Goal: Transaction & Acquisition: Purchase product/service

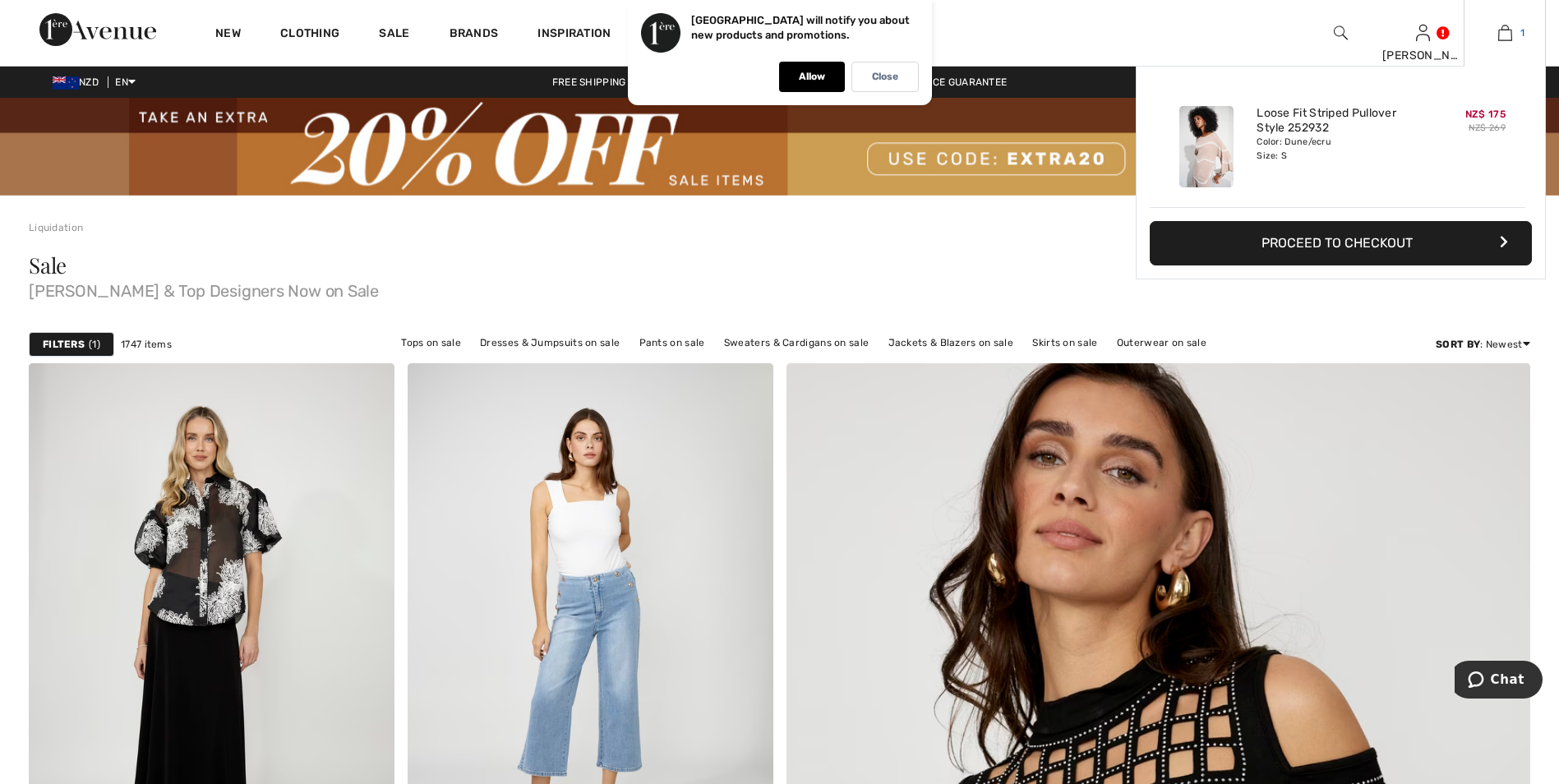
click at [1506, 33] on img at bounding box center [1505, 33] width 14 height 20
click at [1332, 121] on link "Loose Fit Striped Pullover Style 252932" at bounding box center [1337, 120] width 162 height 29
click at [1327, 237] on button "Proceed to Checkout" at bounding box center [1340, 243] width 382 height 44
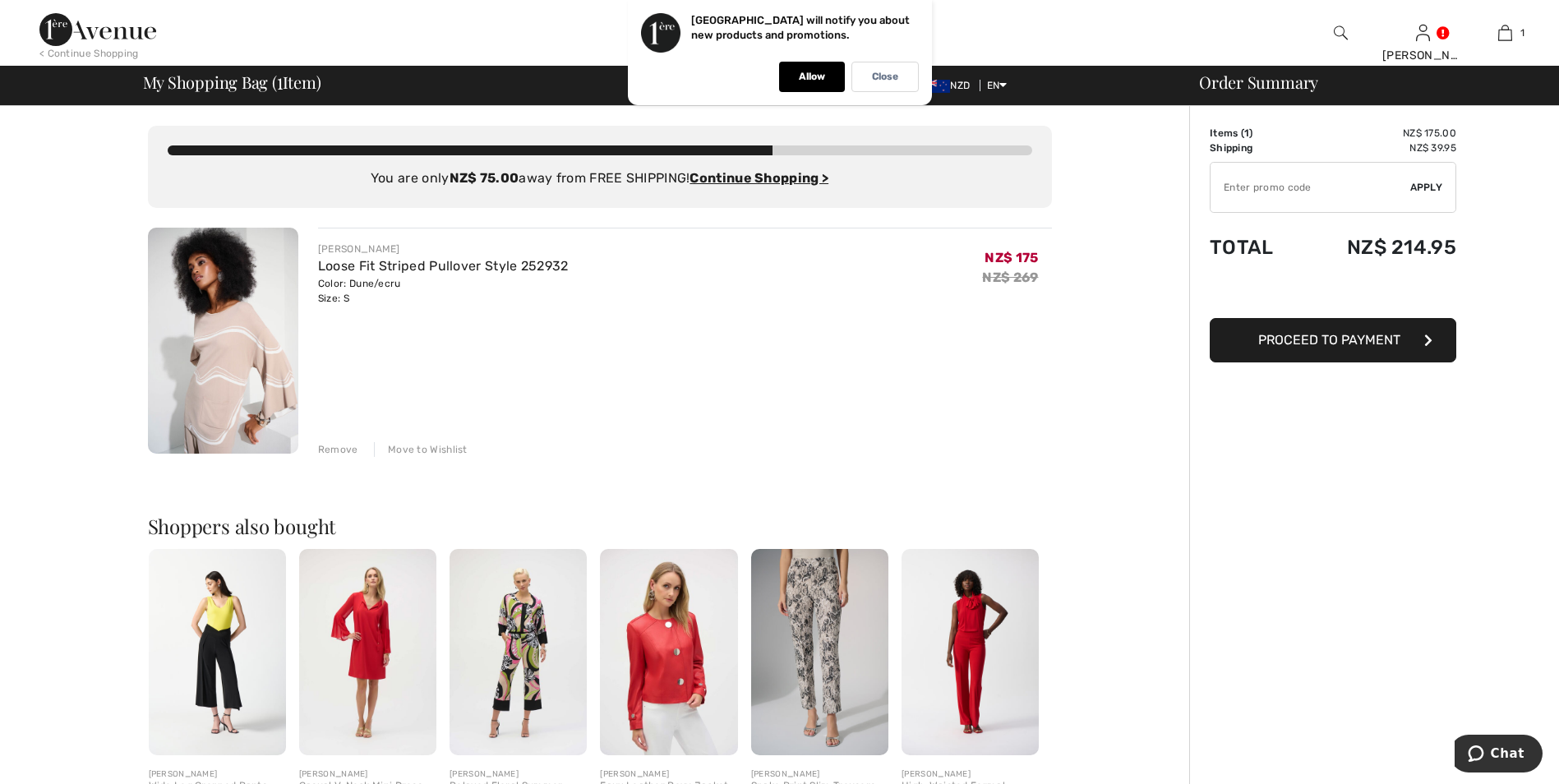
click at [1356, 341] on span "Proceed to Payment" at bounding box center [1329, 340] width 142 height 16
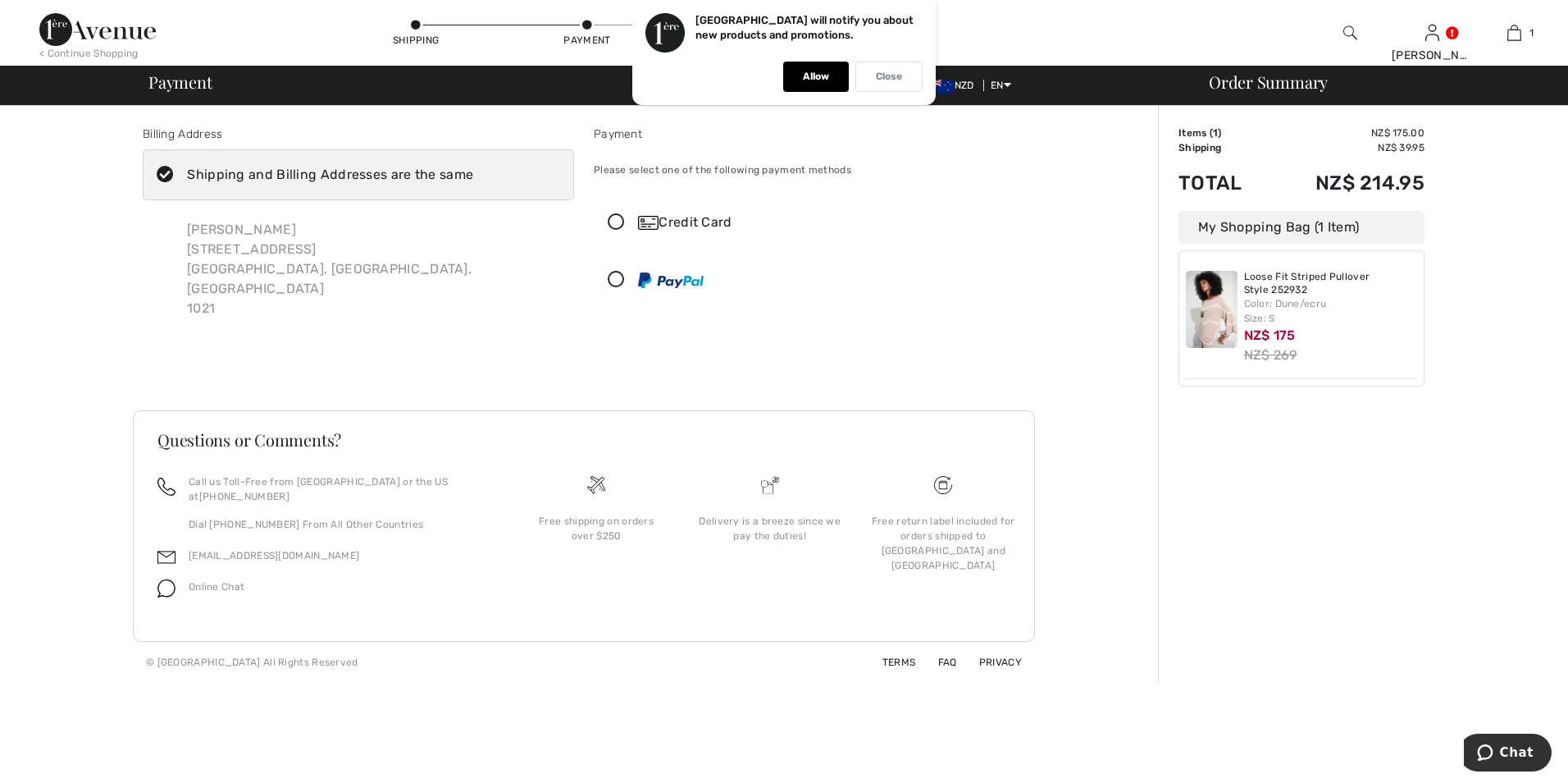
click at [897, 78] on p "Close" at bounding box center [889, 77] width 27 height 12
